Goal: Find specific page/section: Find specific page/section

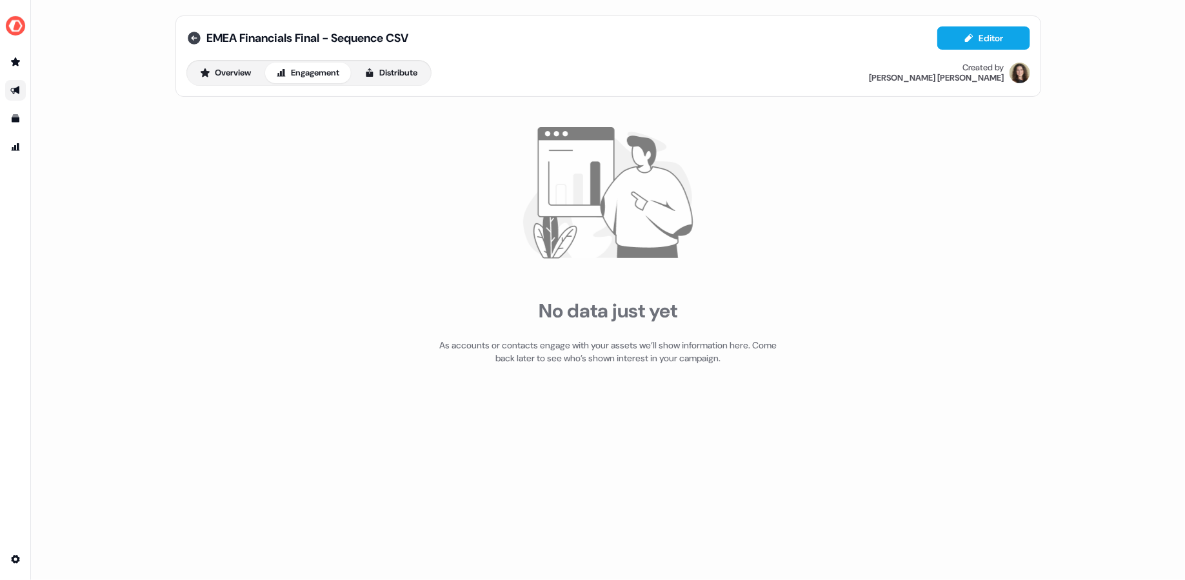
click at [200, 37] on icon at bounding box center [193, 37] width 15 height 15
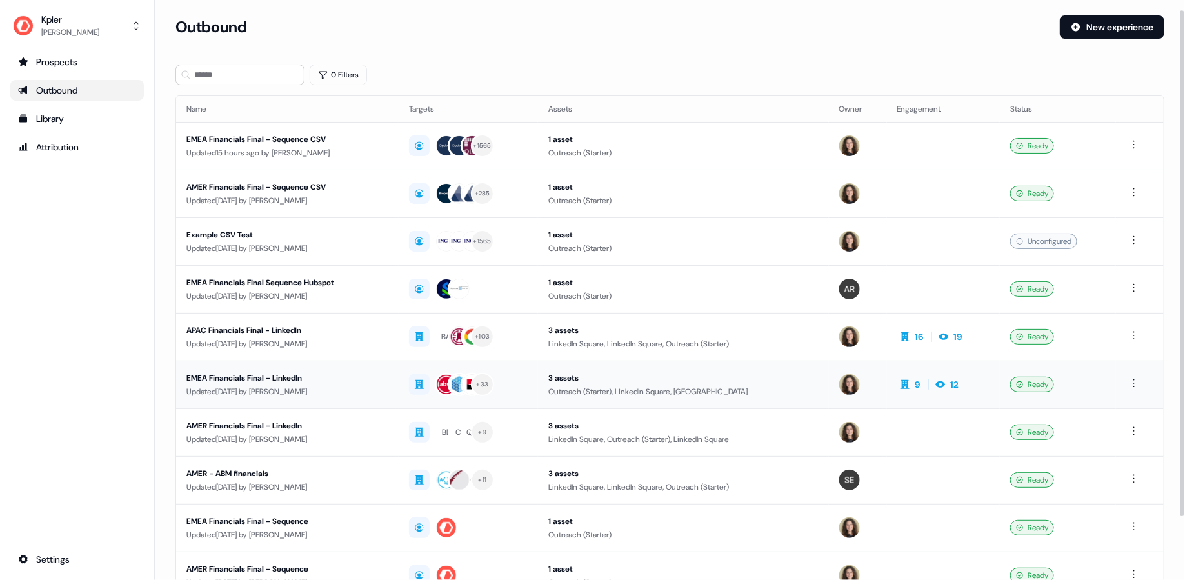
scroll to position [25, 0]
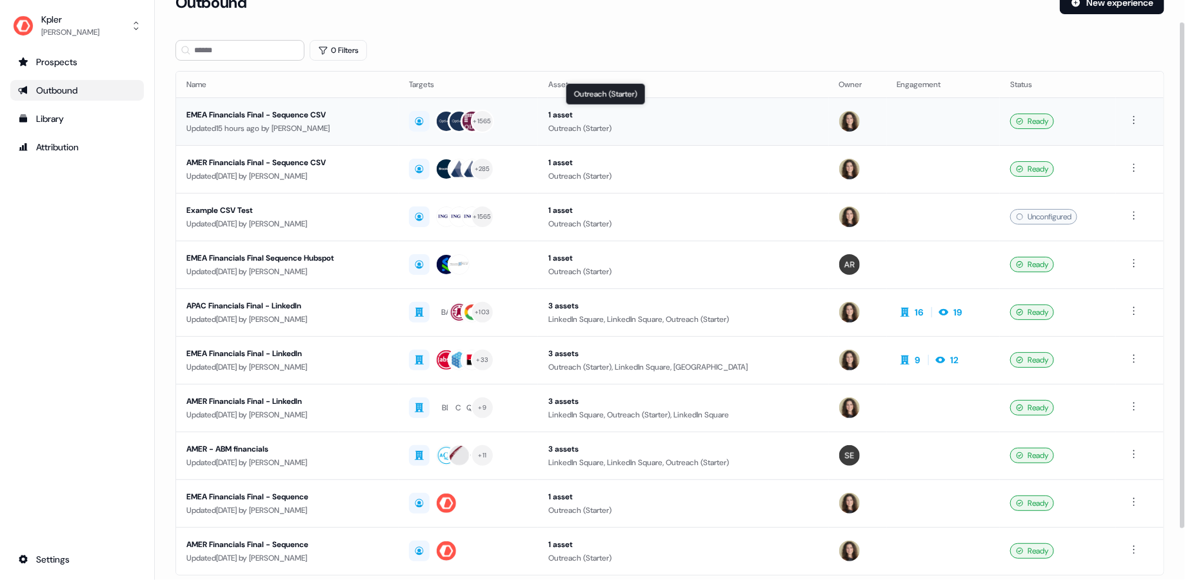
click at [705, 119] on div "1 asset" at bounding box center [683, 114] width 270 height 13
click at [768, 122] on div "Outreach (Starter)" at bounding box center [683, 128] width 270 height 13
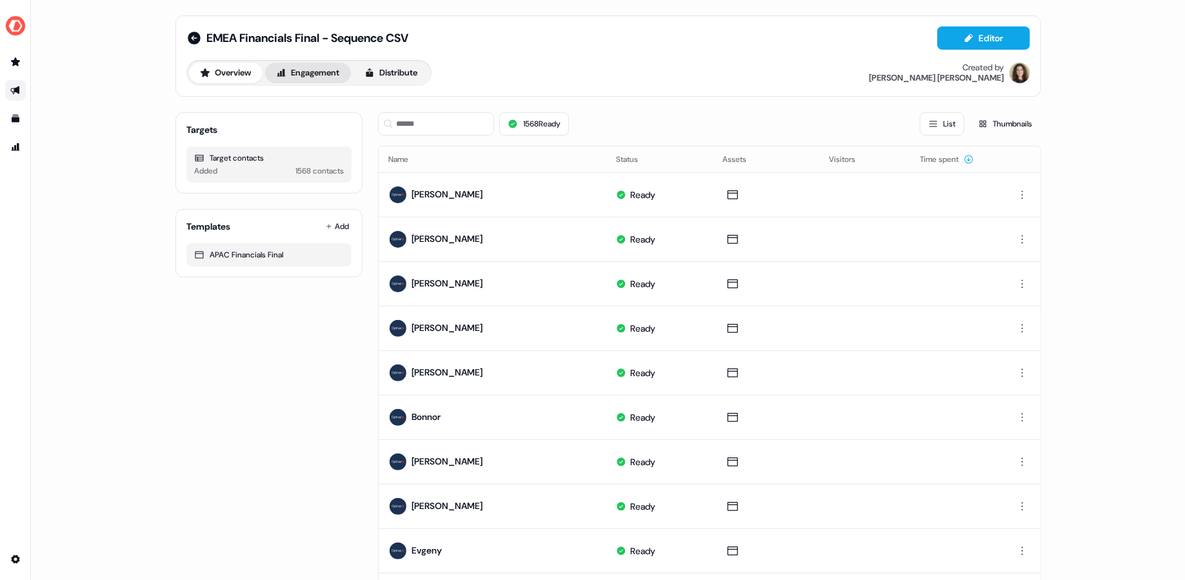
click at [306, 63] on button "Engagement" at bounding box center [308, 73] width 86 height 21
